Goal: Task Accomplishment & Management: Complete application form

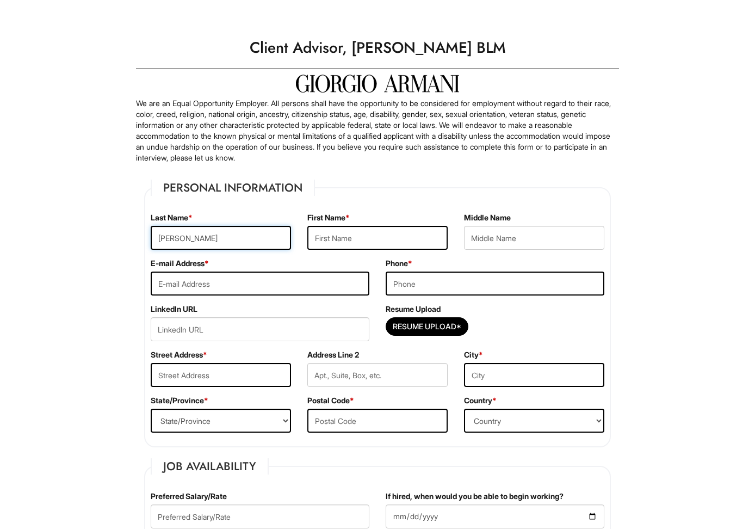
type input "Ojha"
type input "Shreyash"
type input "ojhas916@newschool.edu"
type input "9174313542"
click at [438, 332] on input "Resume Upload*" at bounding box center [427, 326] width 82 height 17
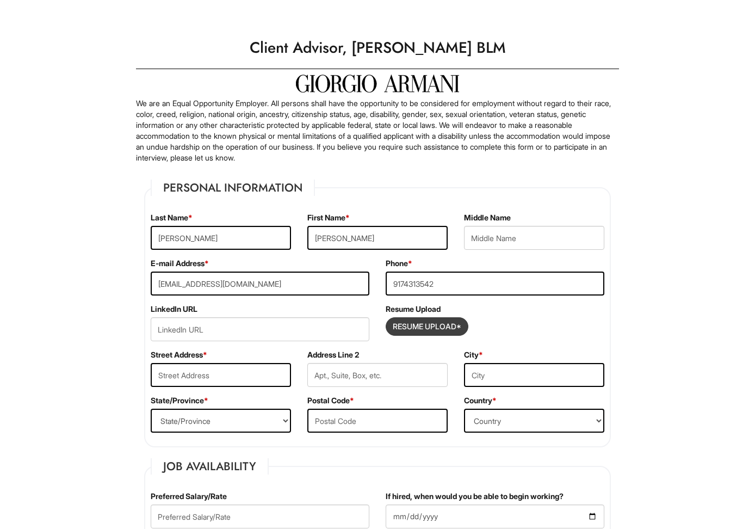
type input "C:\fakepath\Shreyash Ojha.pdf"
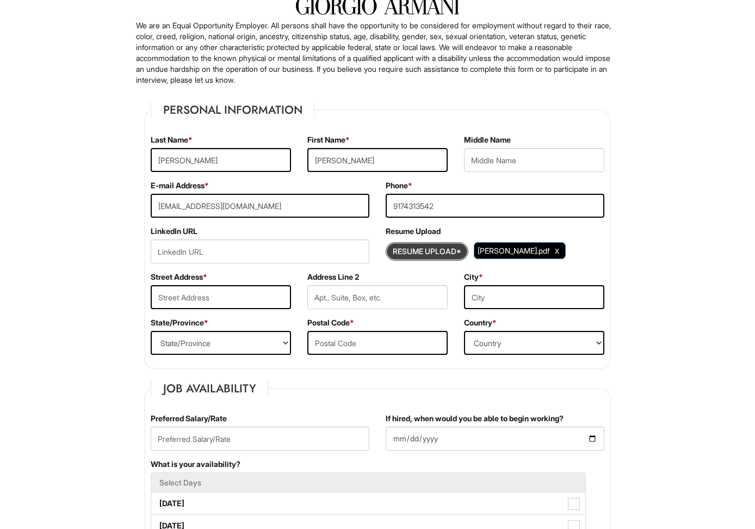
scroll to position [107, 0]
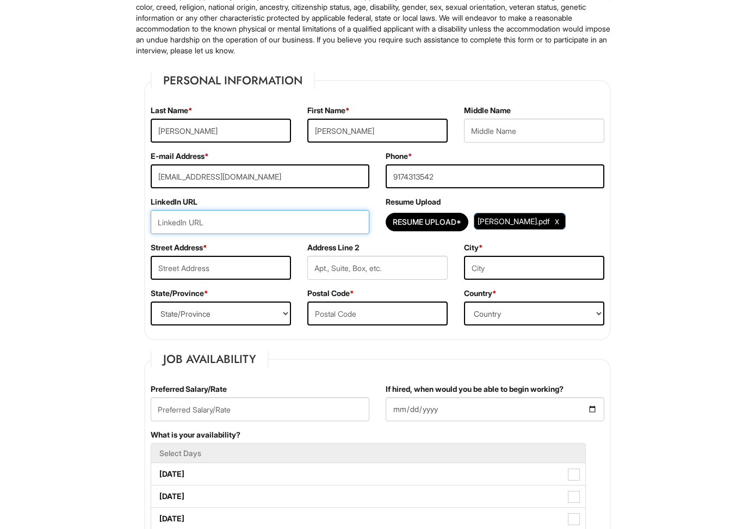
click at [212, 227] on input "url" at bounding box center [260, 222] width 219 height 24
paste input "https://www.linkedin.com/in/shreyash-ojha-3ba93b332/"
type input "https://www.linkedin.com/in/shreyash-ojha-3ba93b332/"
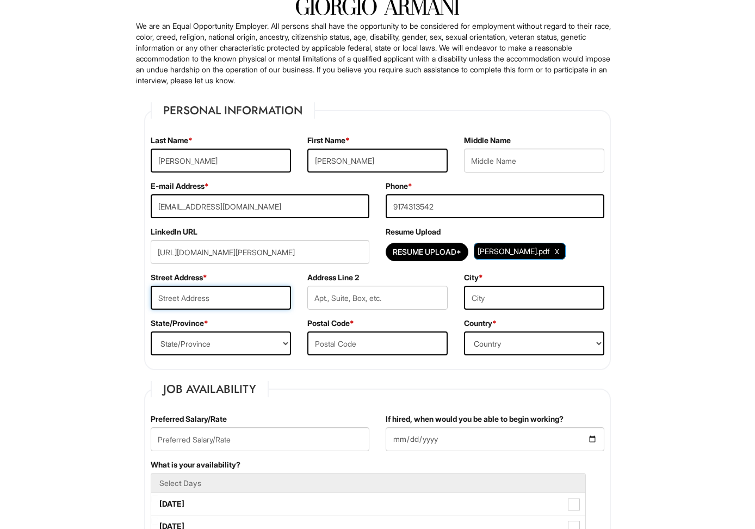
scroll to position [74, 0]
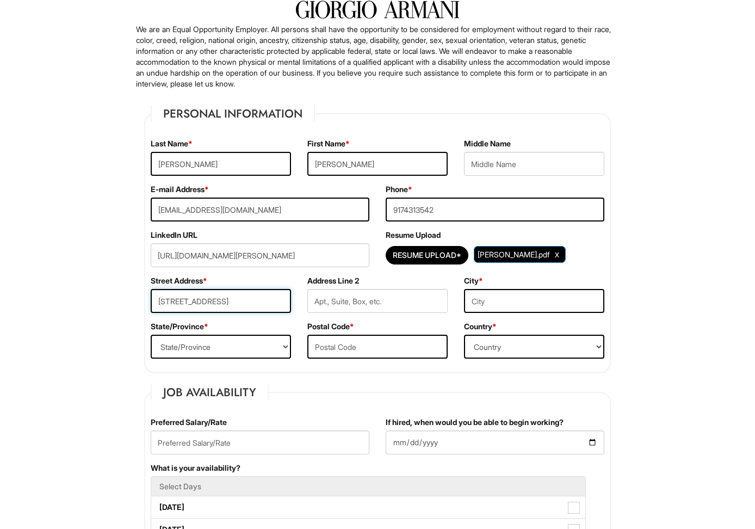
type input "218 Front St"
type input "New York"
select select "NY"
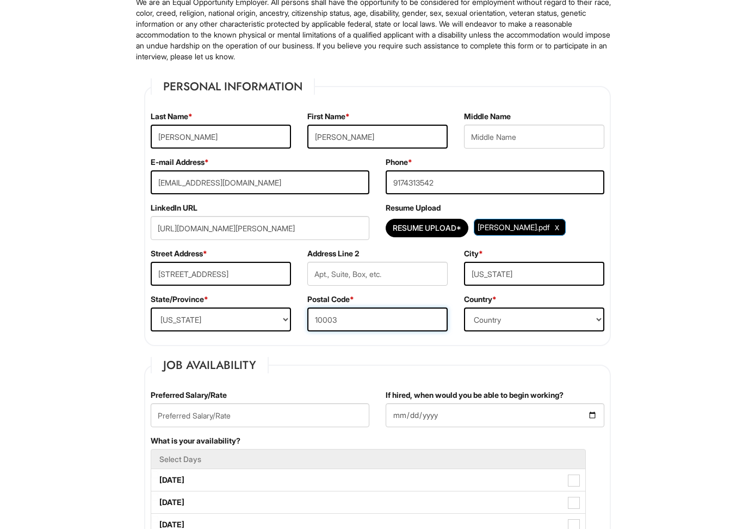
scroll to position [171, 0]
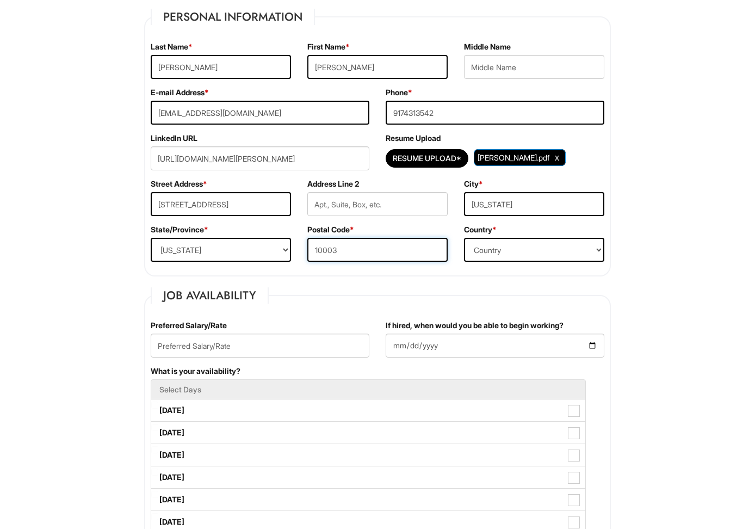
type input "10003"
click at [227, 346] on input "text" at bounding box center [260, 345] width 219 height 24
type input "18"
click at [413, 344] on input "If hired, when would you be able to begin working?" at bounding box center [495, 345] width 219 height 24
click at [402, 346] on input "If hired, when would you be able to begin working?" at bounding box center [495, 345] width 219 height 24
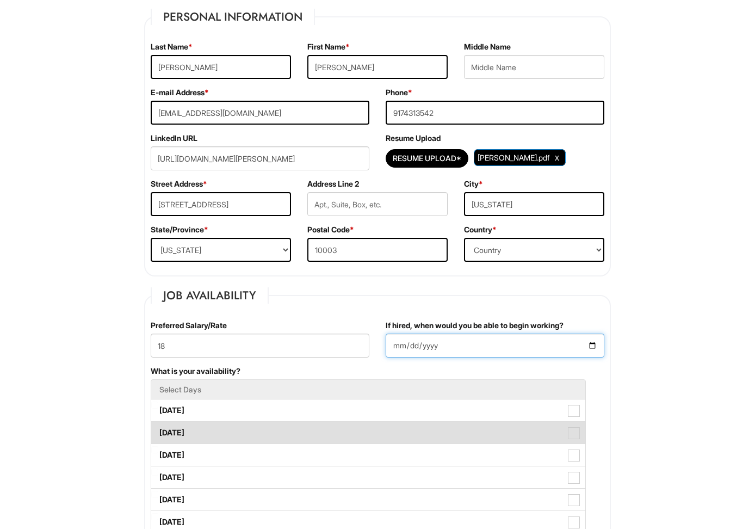
type input "2025-09-08"
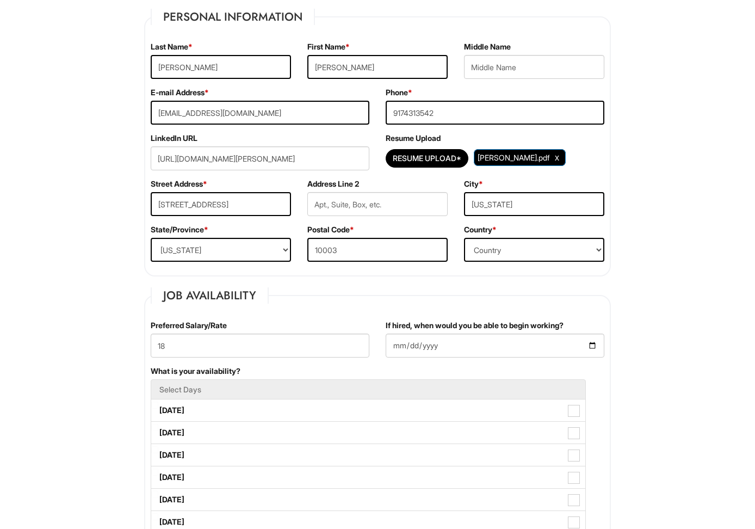
click at [283, 377] on div "What is your availability? Select Days Monday Tuesday Wednesday Thursday Friday…" at bounding box center [378, 466] width 470 height 201
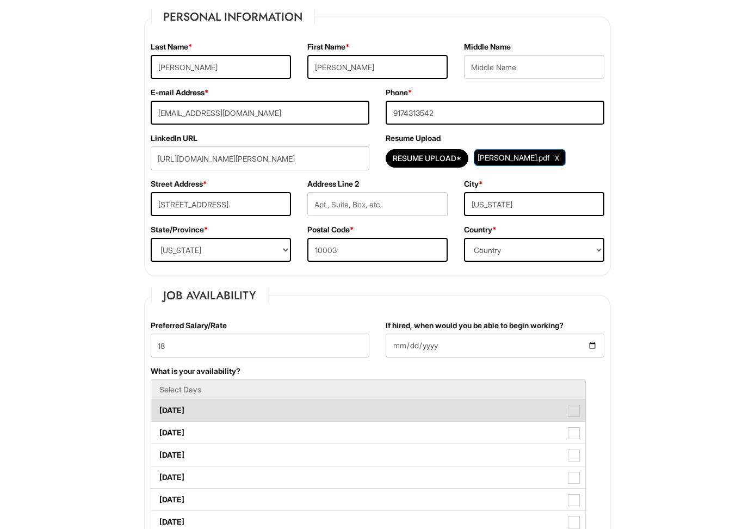
click at [250, 406] on label "Monday" at bounding box center [368, 410] width 434 height 22
click at [158, 406] on Available_Monday "Monday" at bounding box center [154, 404] width 7 height 7
checkbox Available_Monday "true"
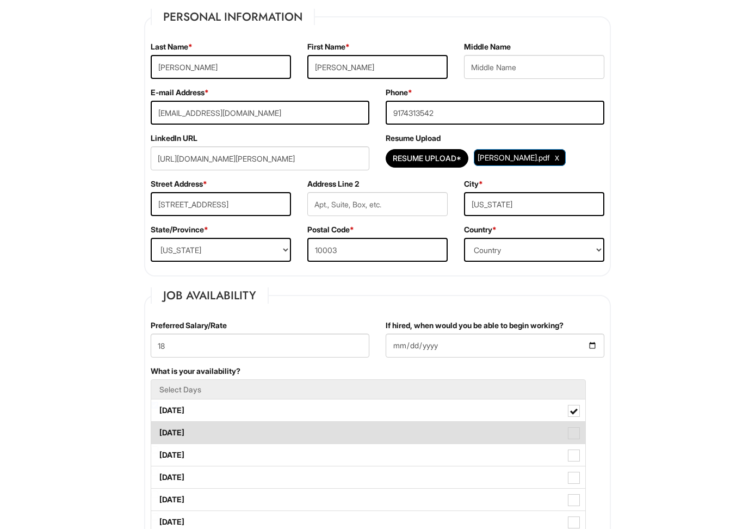
click at [243, 442] on label "Tuesday" at bounding box center [368, 433] width 434 height 22
click at [158, 431] on Available_Tuesday "Tuesday" at bounding box center [154, 427] width 7 height 7
checkbox Available_Tuesday "true"
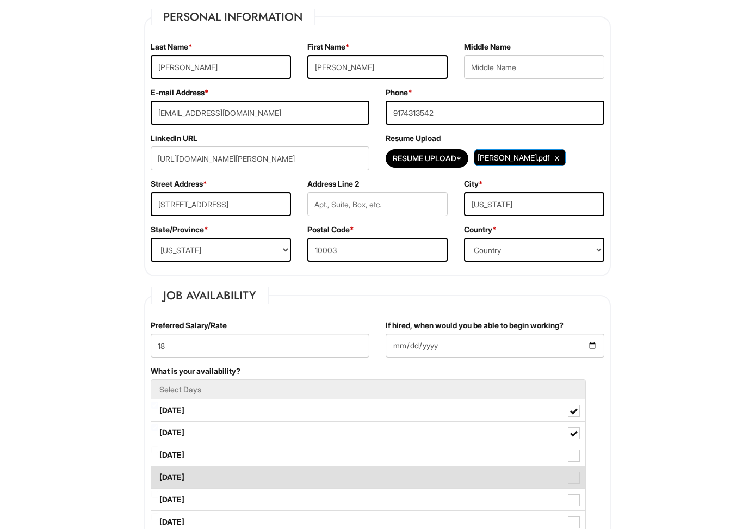
click at [242, 468] on label "Thursday" at bounding box center [368, 477] width 434 height 22
click at [158, 468] on Available_Thursday "Thursday" at bounding box center [154, 471] width 7 height 7
click at [242, 484] on label "Thursday" at bounding box center [368, 477] width 434 height 22
click at [158, 475] on Available_Thursday "Thursday" at bounding box center [154, 471] width 7 height 7
click at [251, 467] on label "Thursday" at bounding box center [368, 477] width 434 height 22
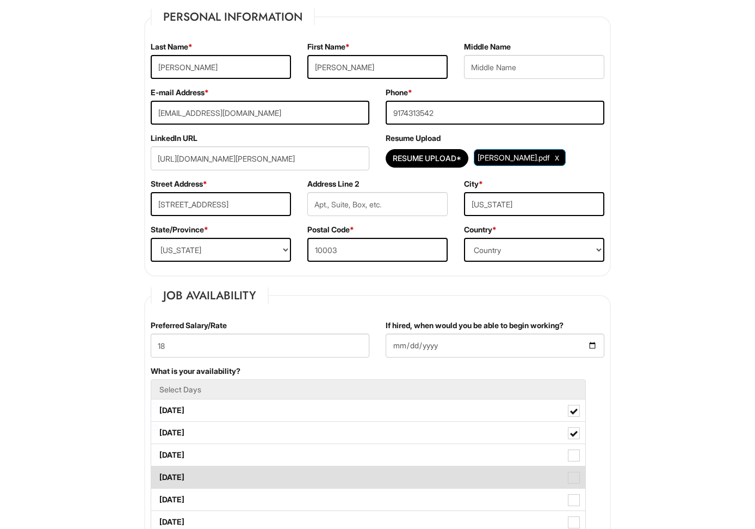
click at [158, 468] on Available_Thursday "Thursday" at bounding box center [154, 471] width 7 height 7
checkbox Available_Thursday "true"
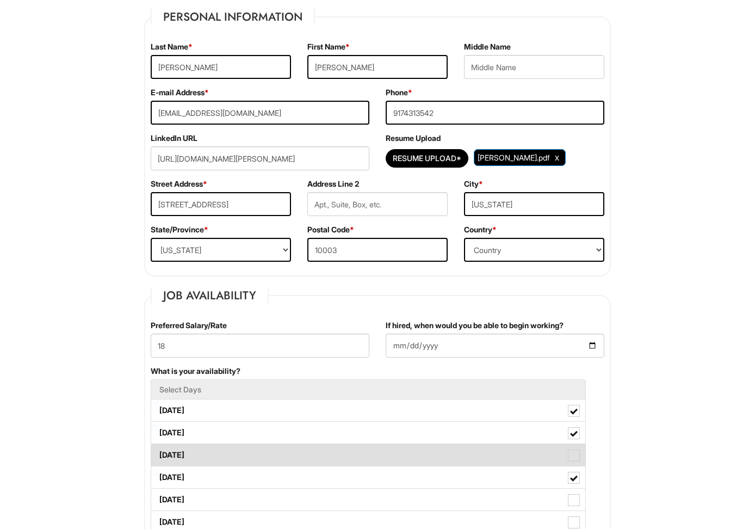
click at [260, 456] on label "Wednesday" at bounding box center [368, 455] width 434 height 22
click at [158, 453] on Available_Wednesday "Wednesday" at bounding box center [154, 449] width 7 height 7
checkbox Available_Wednesday "true"
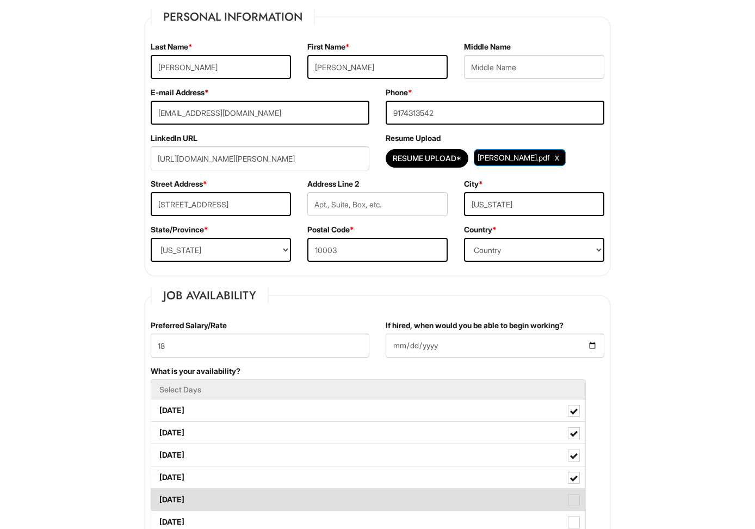
click at [246, 492] on label "Friday" at bounding box center [368, 499] width 434 height 22
click at [158, 492] on Available_Friday "Friday" at bounding box center [154, 494] width 7 height 7
checkbox Available_Friday "true"
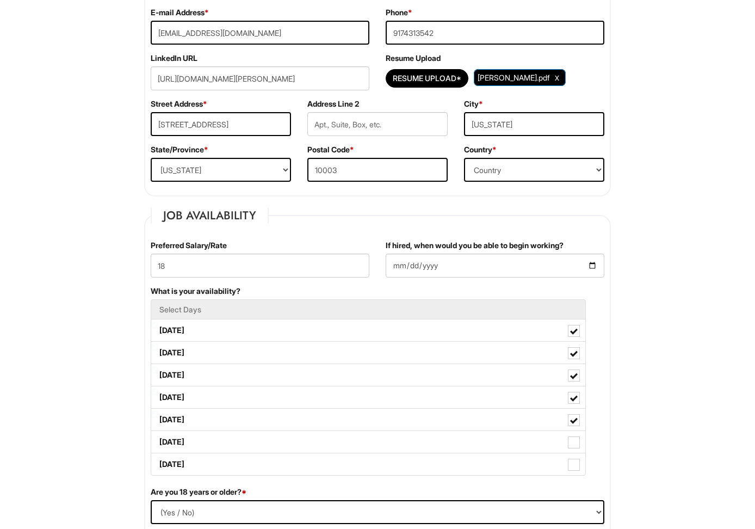
scroll to position [258, 0]
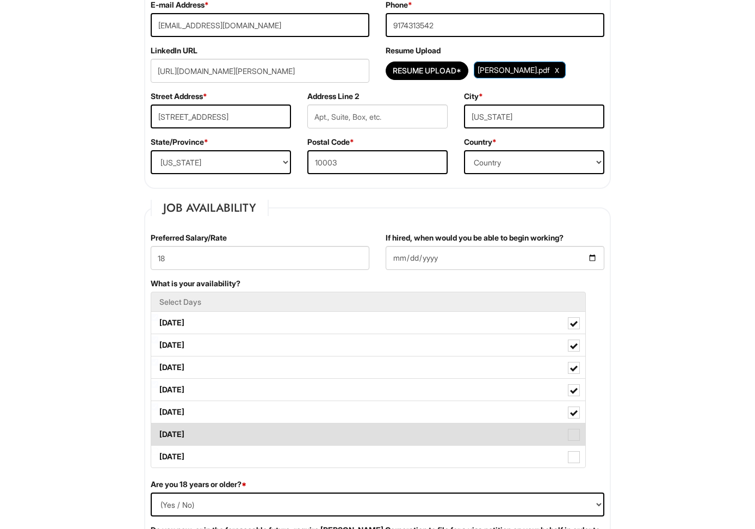
click at [234, 444] on label "Saturday" at bounding box center [368, 434] width 434 height 22
click at [158, 432] on Available_Saturday "Saturday" at bounding box center [154, 428] width 7 height 7
checkbox Available_Saturday "true"
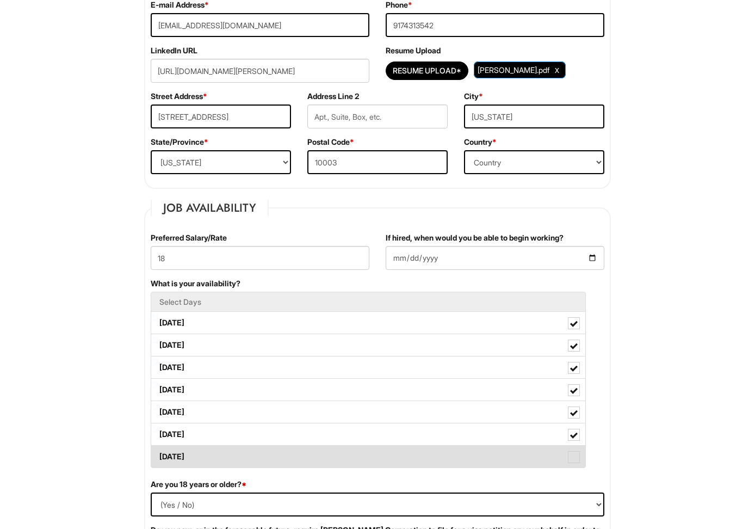
click at [230, 458] on label "Sunday" at bounding box center [368, 456] width 434 height 22
click at [158, 455] on Available_Sunday "Sunday" at bounding box center [154, 451] width 7 height 7
checkbox Available_Sunday "true"
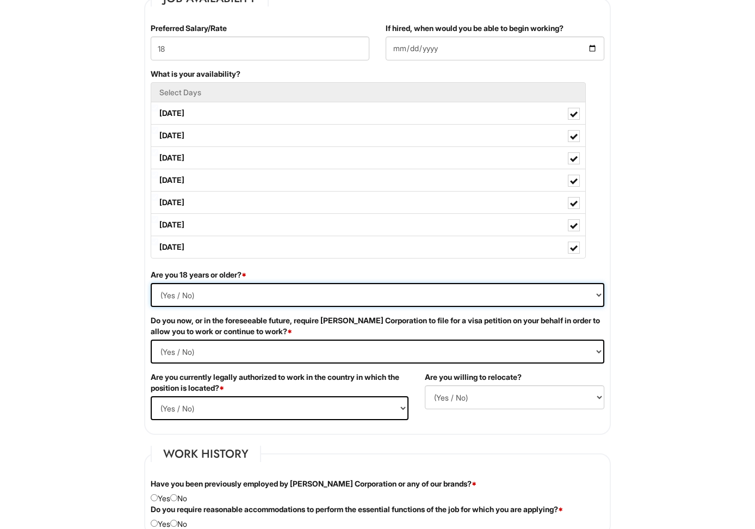
select select "Yes"
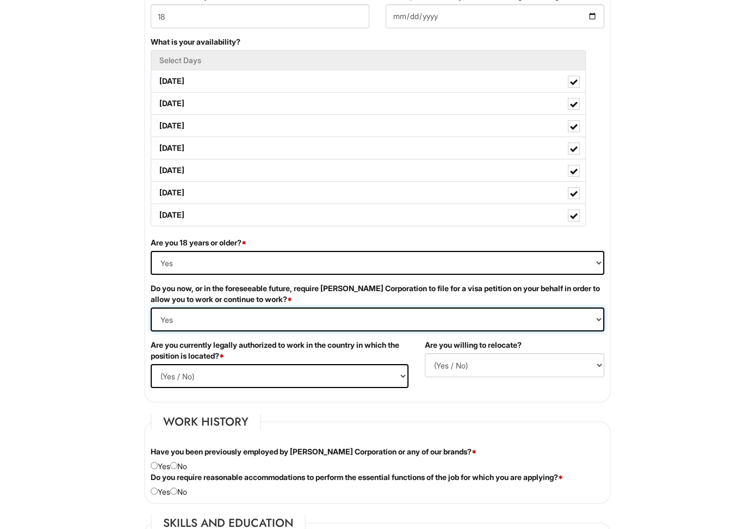
select Required "No"
select select "Yes"
select select "Y"
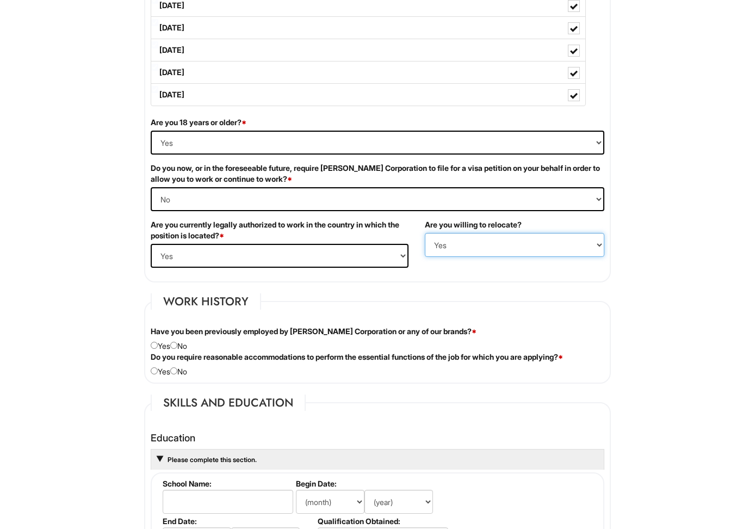
scroll to position [625, 0]
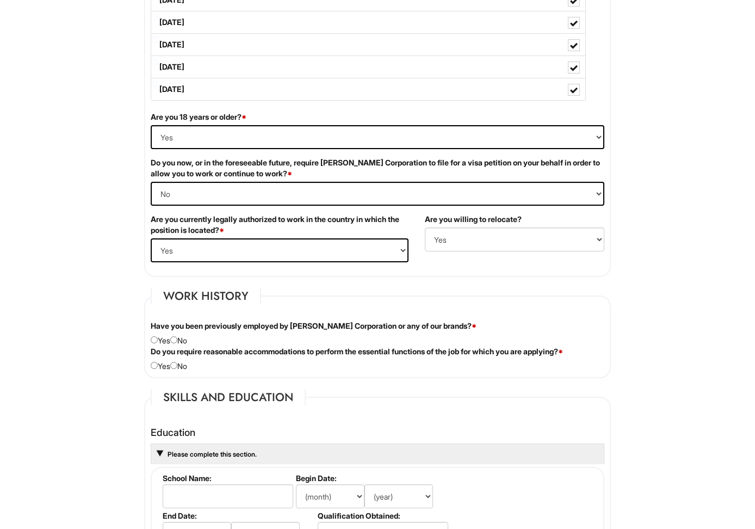
click at [183, 339] on div "Have you been previously employed by Giorgio Armani Corporation or any of our b…" at bounding box center [378, 333] width 470 height 26
click at [177, 338] on input "radio" at bounding box center [173, 339] width 7 height 7
radio input "true"
click at [177, 364] on input "radio" at bounding box center [173, 365] width 7 height 7
radio input "true"
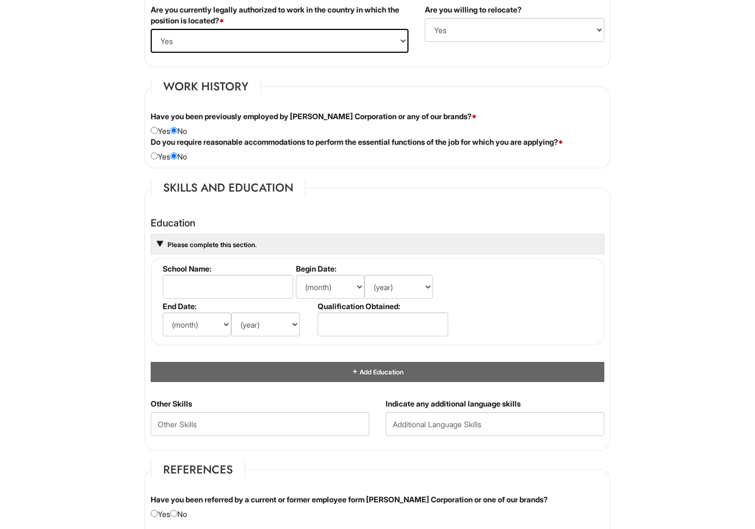
scroll to position [916, 0]
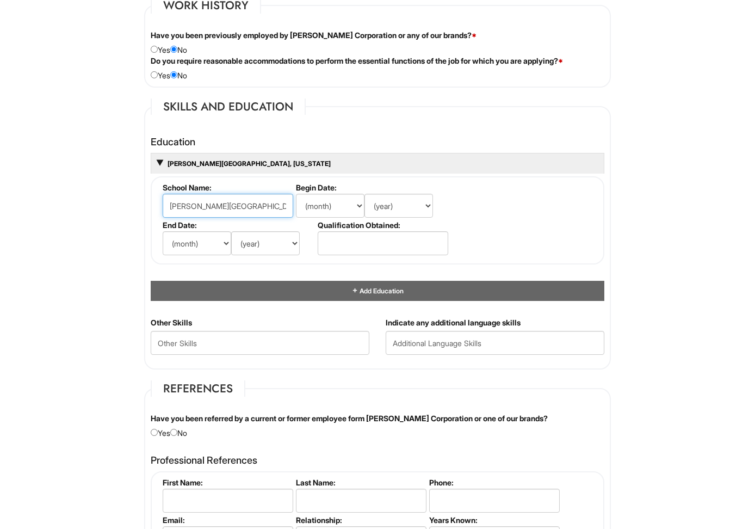
type input "Parsons School of Design, New York"
select select "8"
select select "2024"
select select "8"
select select "2025"
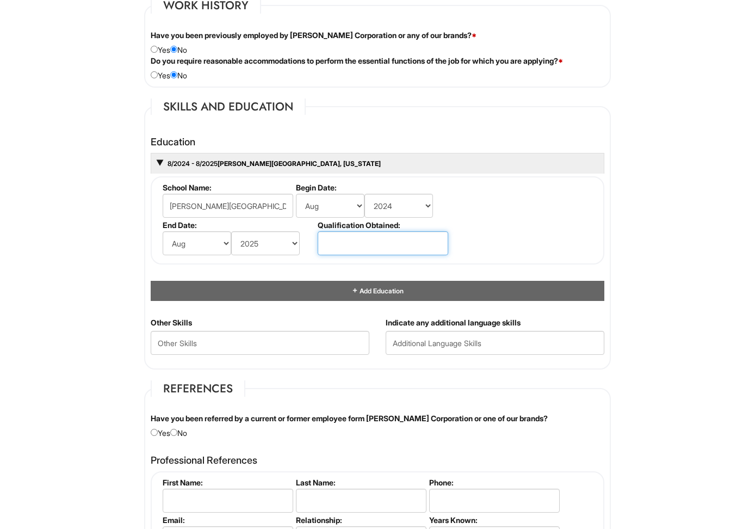
click at [363, 237] on input "text" at bounding box center [383, 243] width 131 height 24
type input "Masters in Fashion Management"
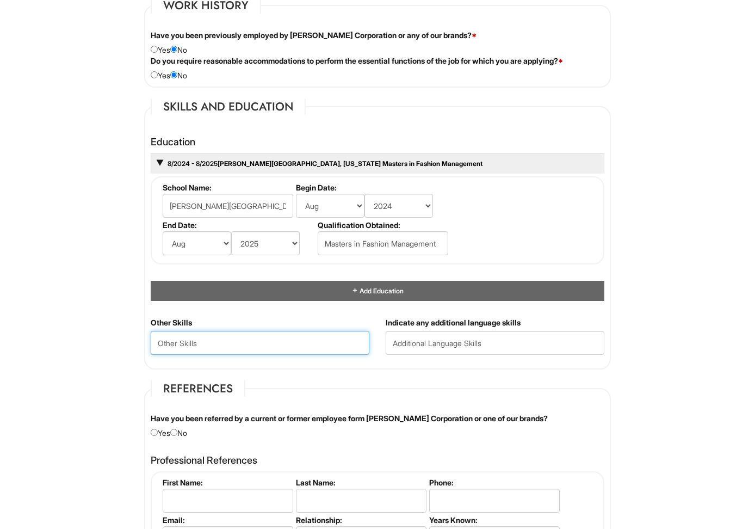
click at [275, 338] on Skills "text" at bounding box center [260, 343] width 219 height 24
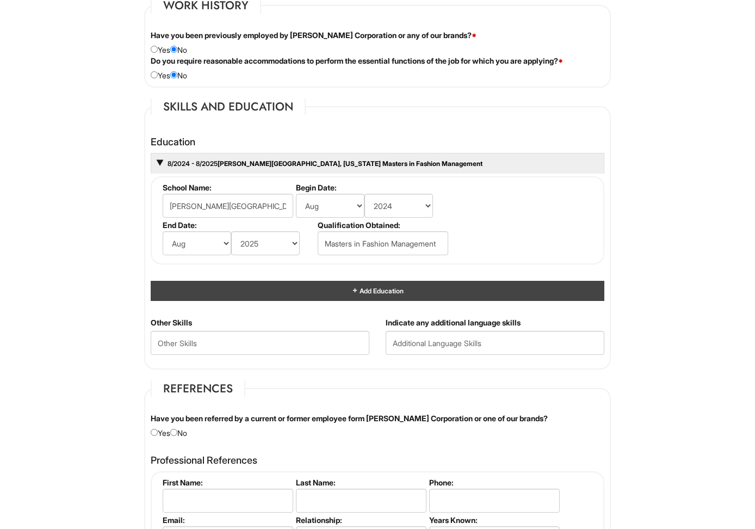
click at [369, 287] on span "Add Education" at bounding box center [380, 291] width 45 height 8
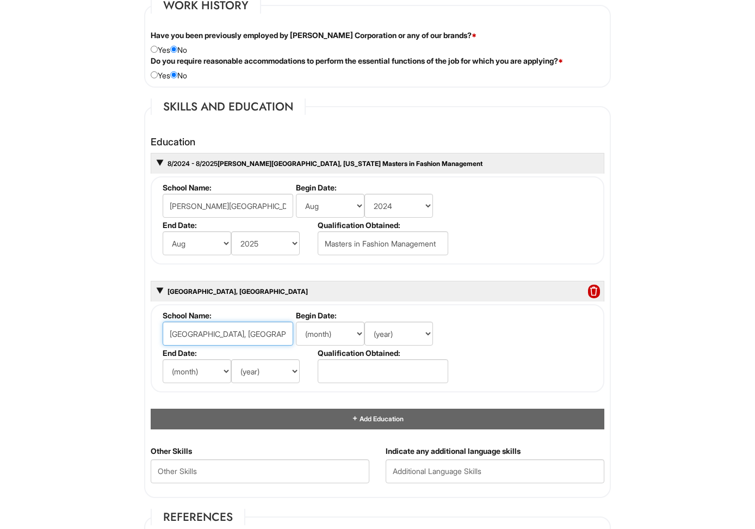
type input "National Institute of Fashion Technology, New Delhi"
select select "9"
select select "2020"
select select "7"
select select "2024"
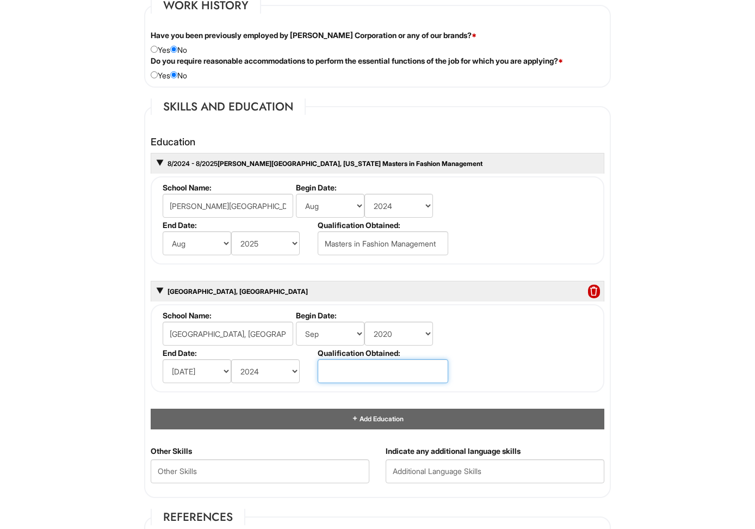
click at [340, 373] on input "text" at bounding box center [383, 371] width 131 height 24
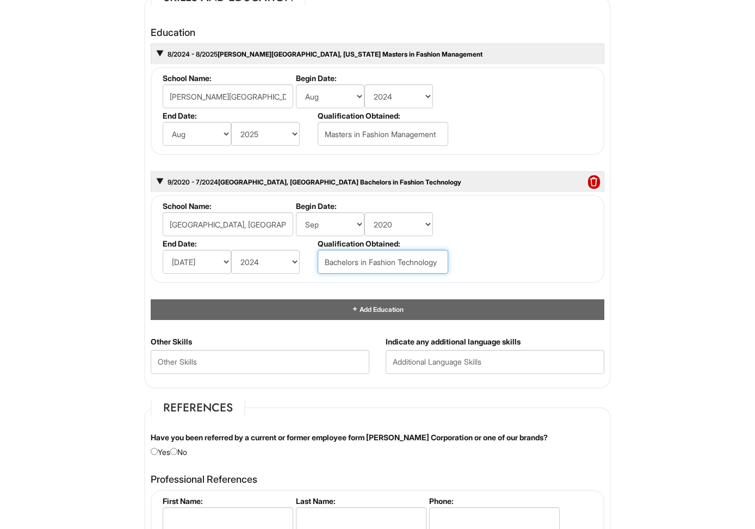
scroll to position [1062, 0]
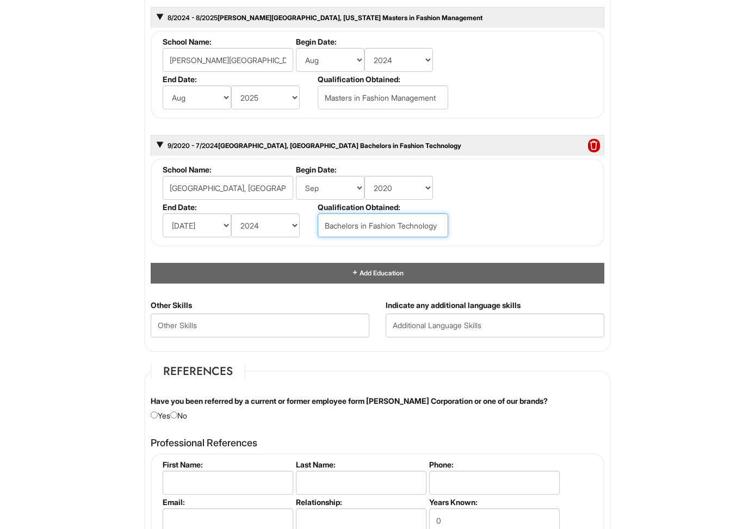
type input "Bachelors in Fashion Technology"
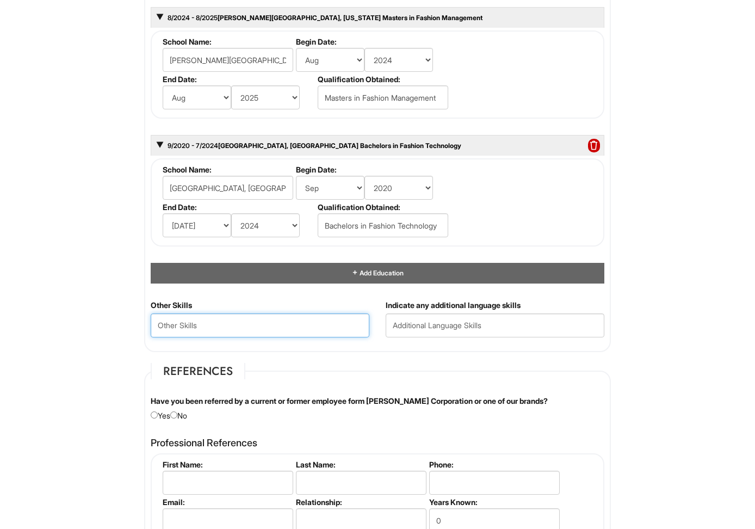
click at [280, 326] on Skills "text" at bounding box center [260, 325] width 219 height 24
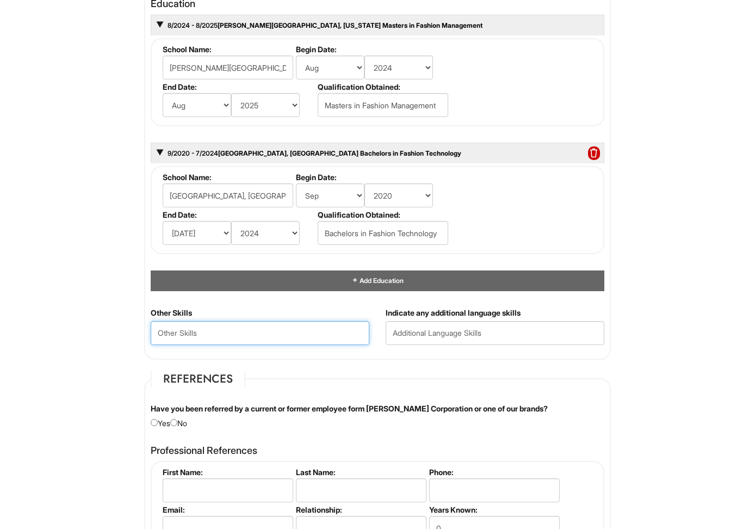
scroll to position [1049, 0]
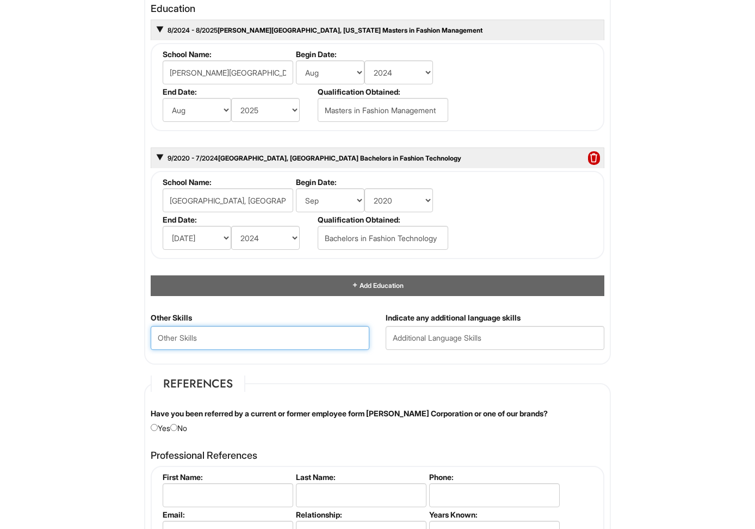
type Skills "s"
type Skills "Project Management"
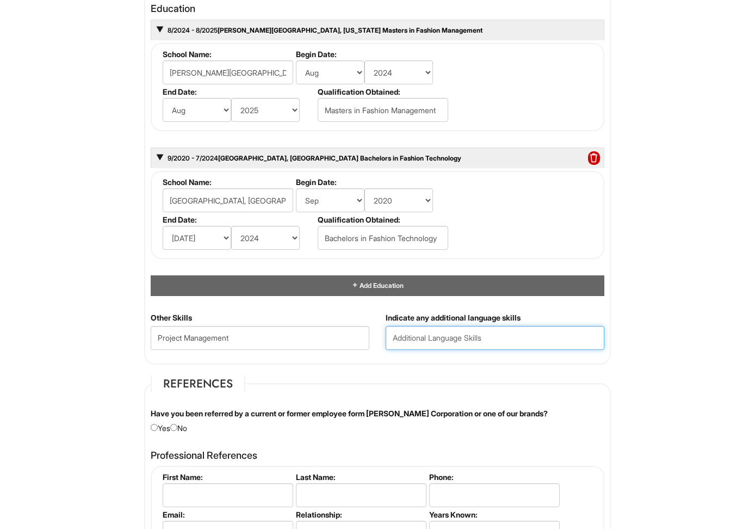
click at [484, 329] on input "text" at bounding box center [495, 338] width 219 height 24
type input "I"
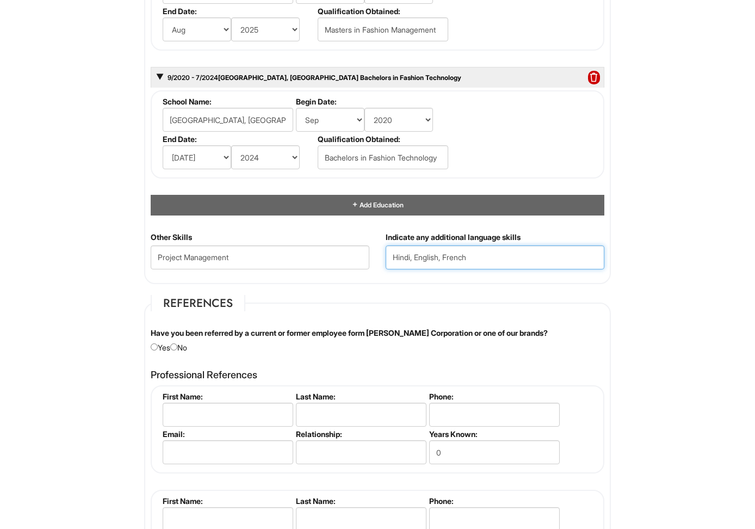
scroll to position [1182, 0]
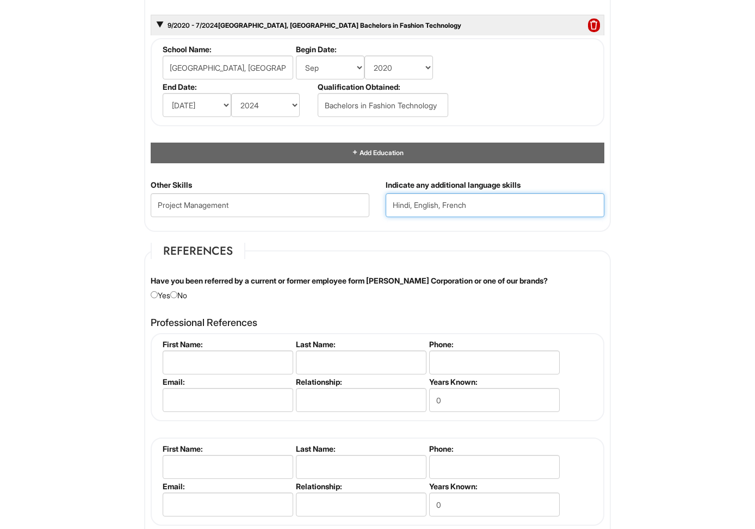
type input "Hindi, English, French"
click at [175, 294] on input "radio" at bounding box center [173, 294] width 7 height 7
radio input "true"
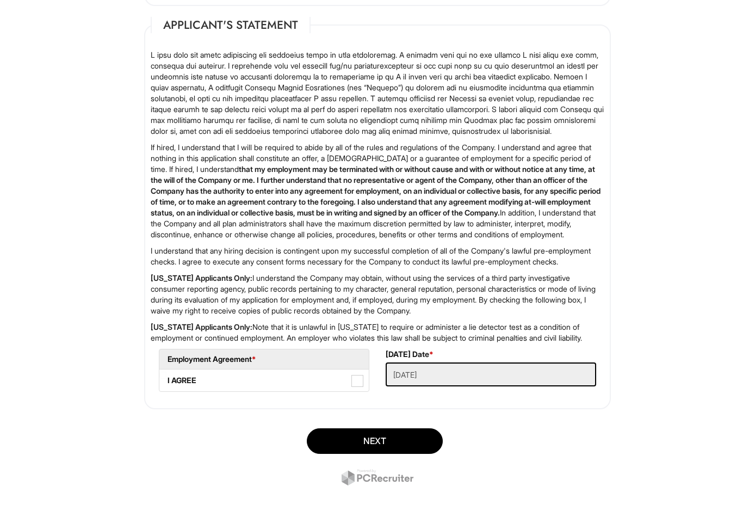
scroll to position [1763, 0]
click at [353, 376] on span at bounding box center [357, 381] width 12 height 12
click at [166, 376] on AGREE "I AGREE" at bounding box center [162, 374] width 7 height 7
checkbox AGREE "true"
click at [367, 444] on button "Next" at bounding box center [375, 441] width 136 height 26
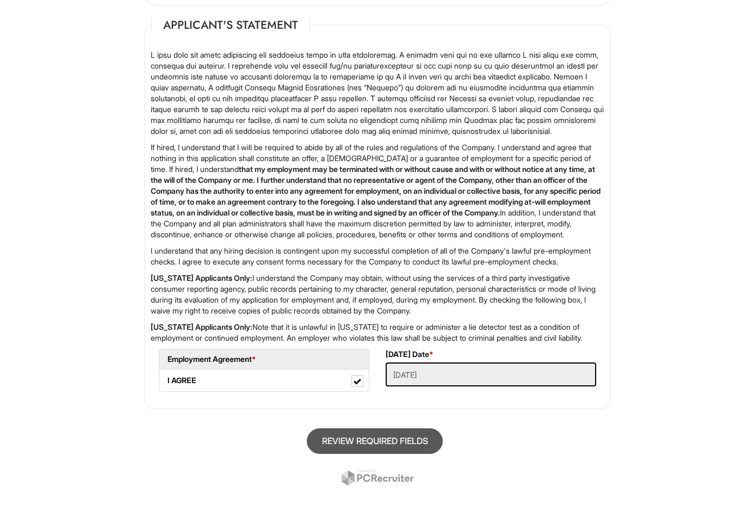
click at [379, 445] on div "Review Required Fields" at bounding box center [377, 458] width 483 height 76
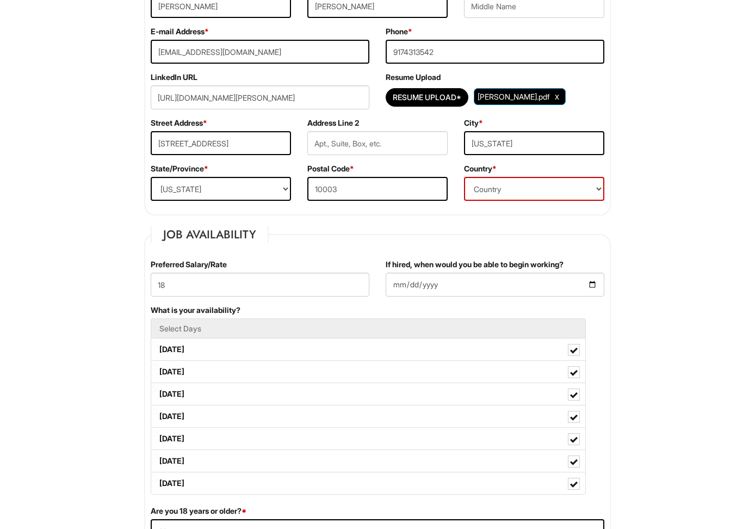
scroll to position [144, 0]
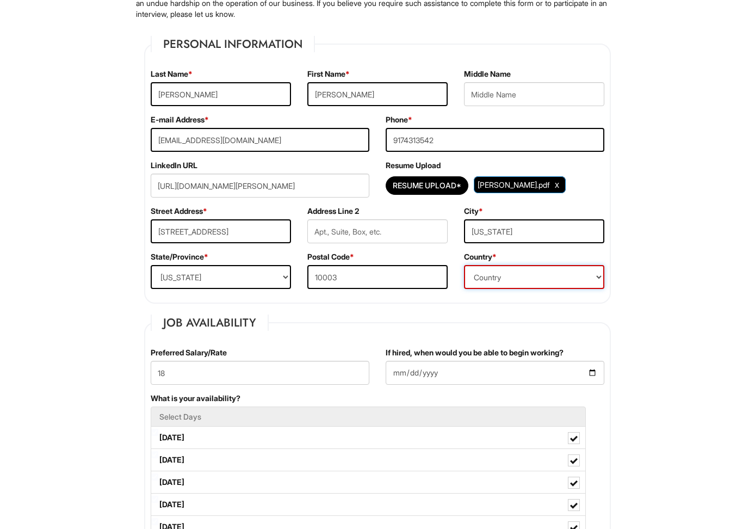
select select "United States of America"
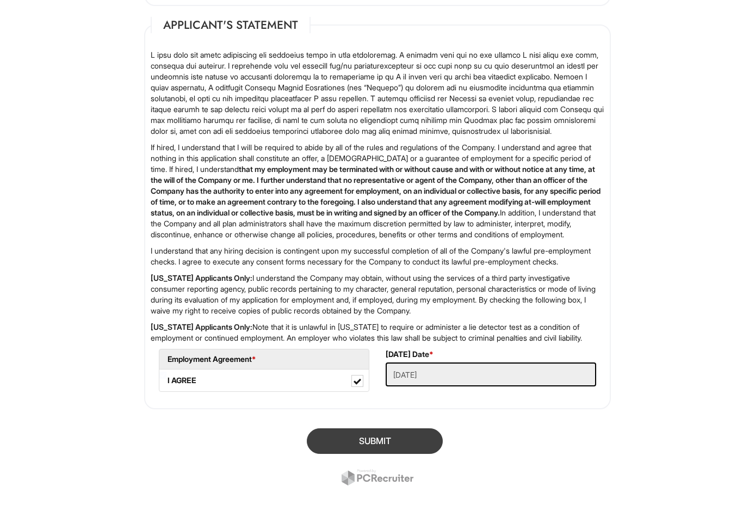
scroll to position [1763, 0]
click at [382, 443] on button "SUBMIT" at bounding box center [375, 441] width 136 height 26
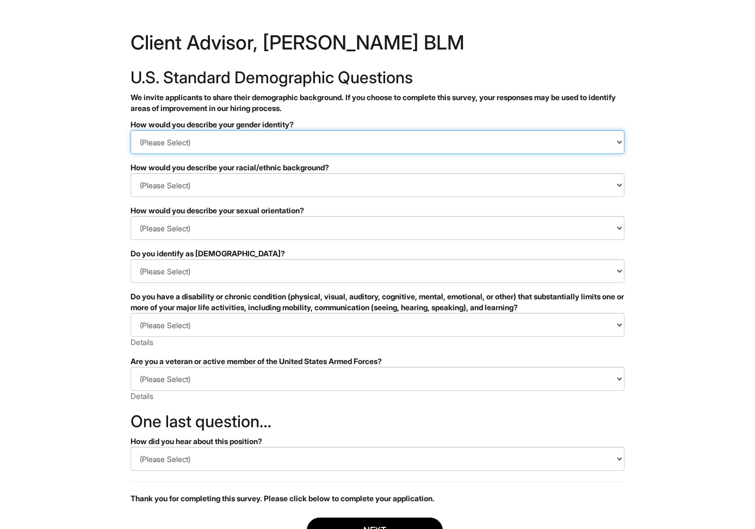
select select "Man"
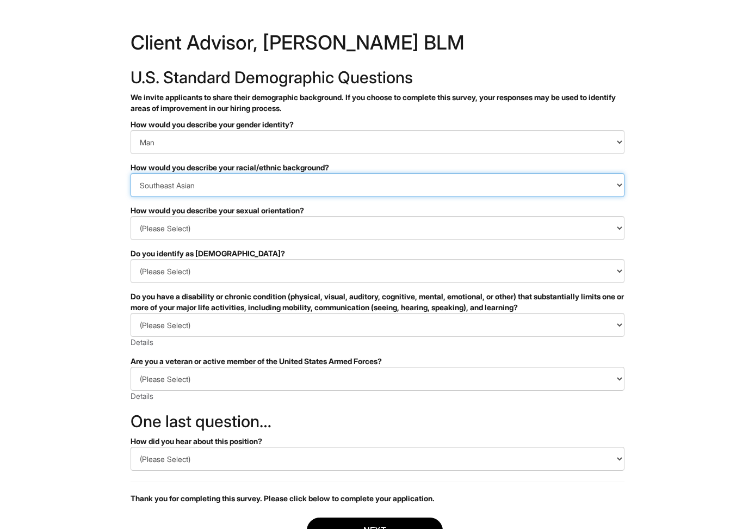
select select "South Asian"
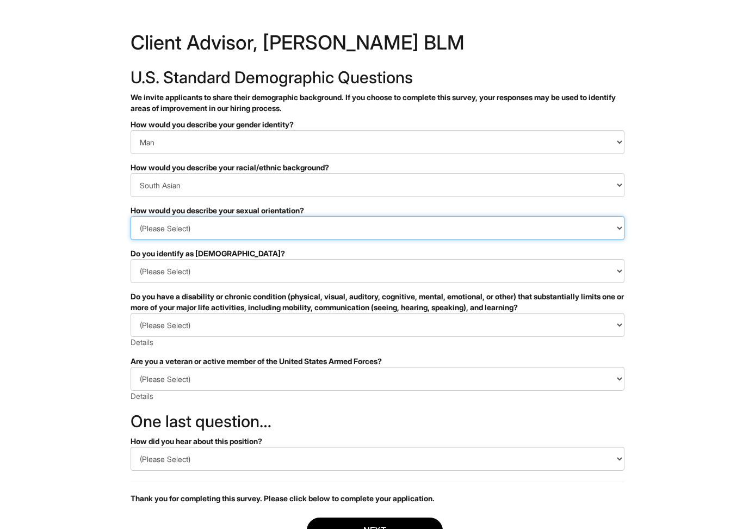
select select "[DEMOGRAPHIC_DATA]"
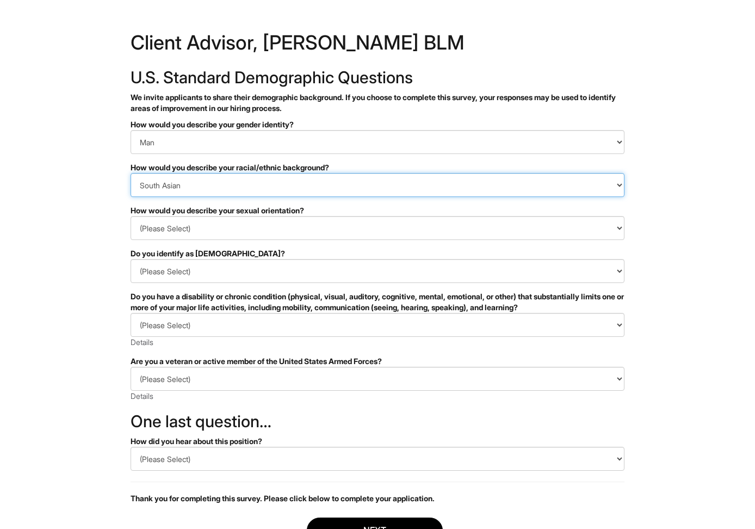
select select "I don't wish to answer"
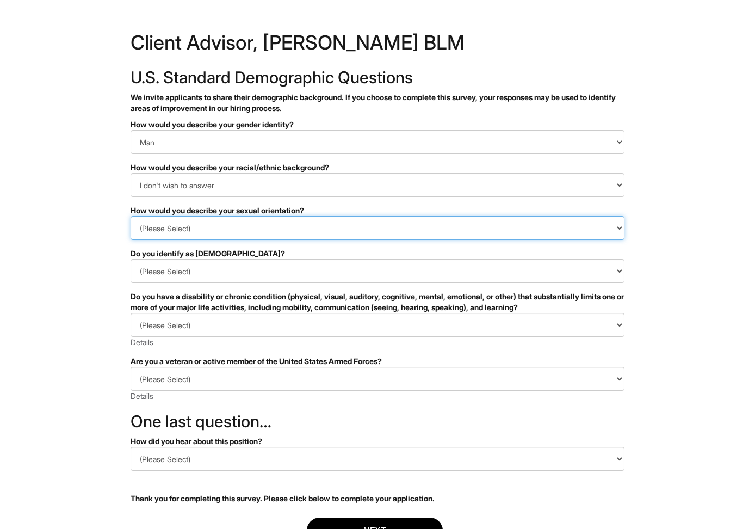
select select "I don't wish to answer"
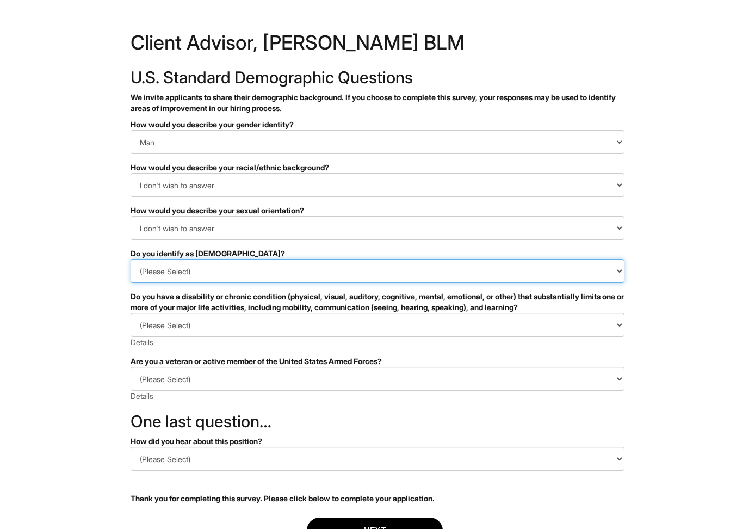
select select "No"
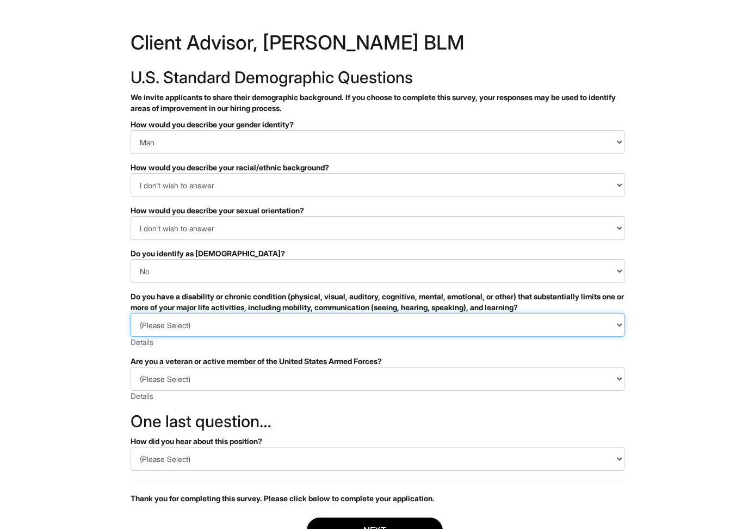
select select "NO, I DON'T HAVE A DISABILITY"
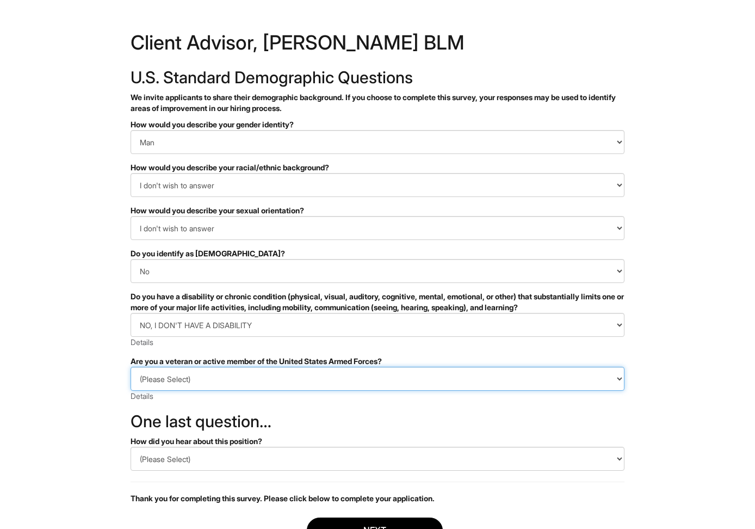
select select "I AM NOT A PROTECTED VETERAN"
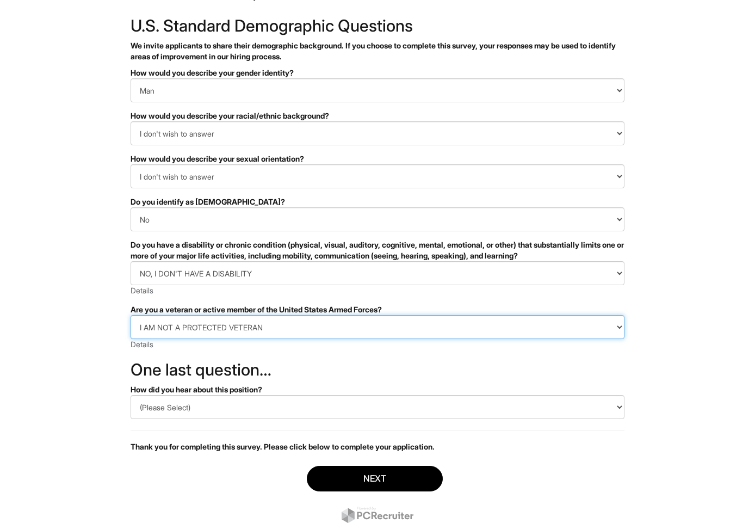
scroll to position [59, 0]
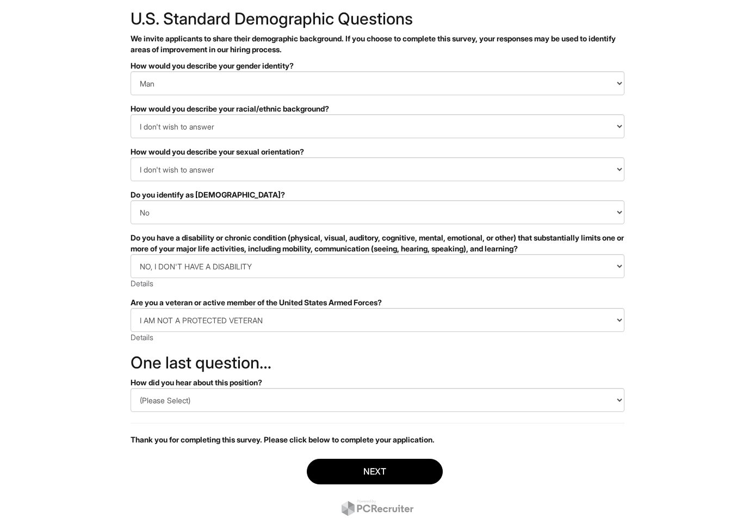
click at [171, 413] on form "PLEASE COMPLETE ALL REQUIRED FIELDS How would you describe your gender identity…" at bounding box center [378, 293] width 494 height 466
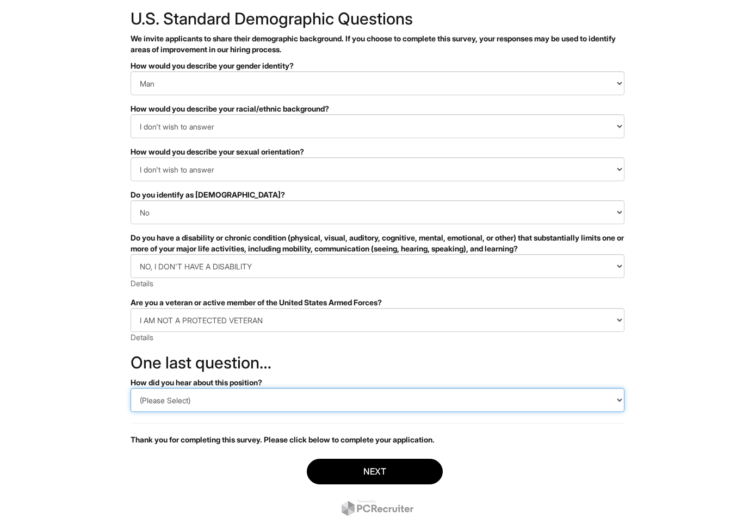
select select "LinkedIn"
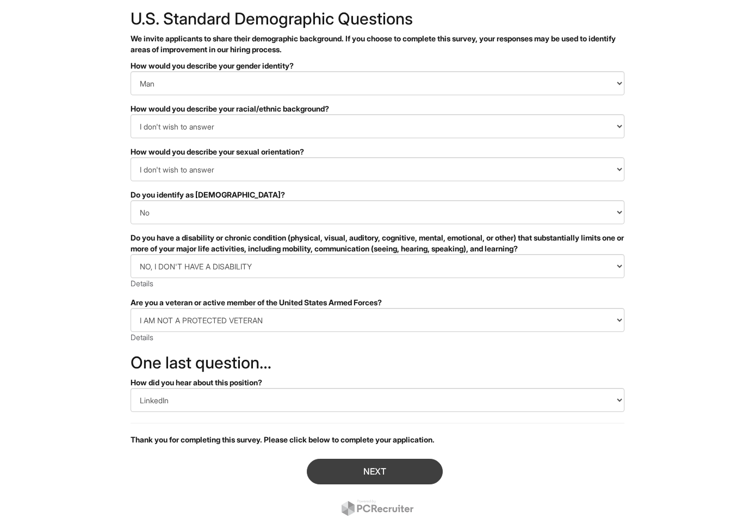
click at [326, 466] on button "Next" at bounding box center [375, 472] width 136 height 26
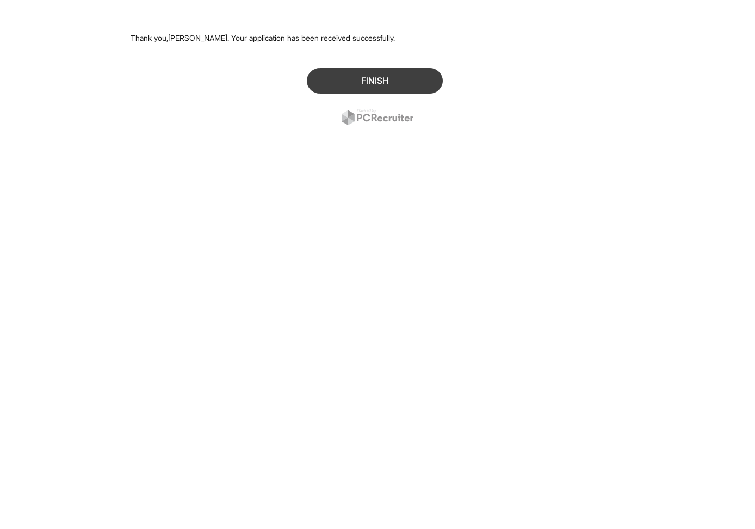
click at [363, 76] on button "Finish" at bounding box center [375, 81] width 136 height 26
